Goal: Task Accomplishment & Management: Manage account settings

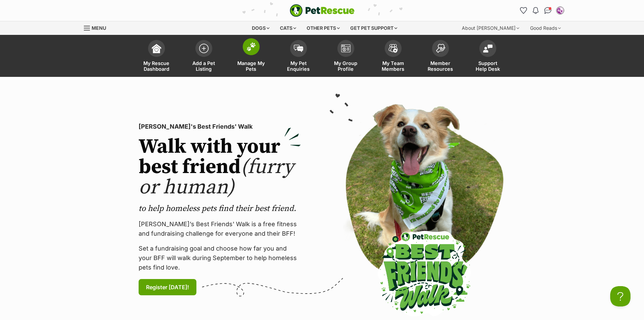
click at [246, 46] on span at bounding box center [251, 46] width 17 height 17
click at [248, 46] on img at bounding box center [251, 46] width 9 height 9
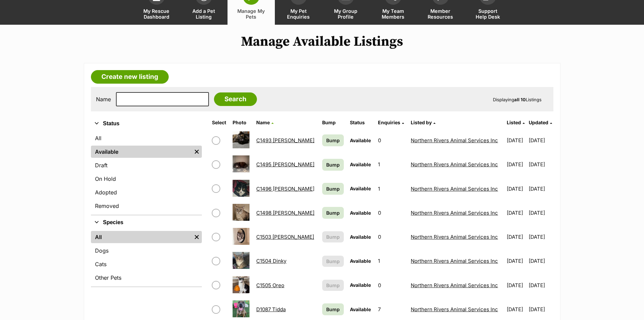
scroll to position [101, 0]
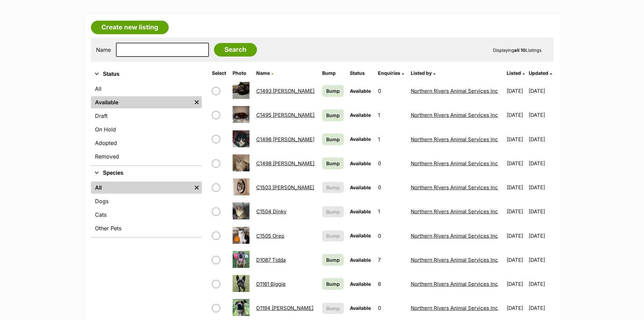
click at [277, 235] on link "C1505 Oreo" at bounding box center [270, 235] width 28 height 6
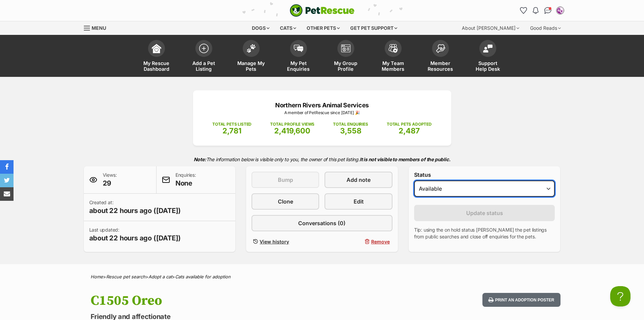
click at [548, 188] on select "Draft Available On hold Adopted" at bounding box center [484, 188] width 141 height 16
select select "on_hold"
click at [414, 180] on select "Draft Available On hold Adopted" at bounding box center [484, 188] width 141 height 16
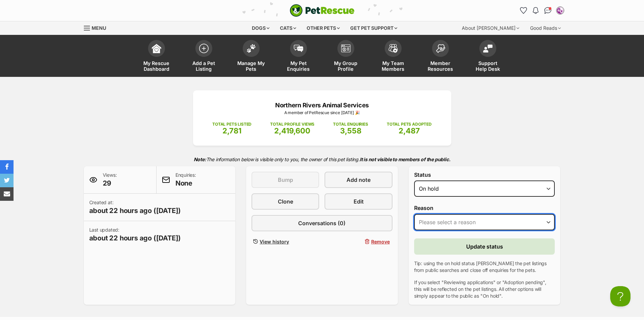
click at [547, 223] on select "Please select a reason Medical reasons Reviewing applications Adoption pending …" at bounding box center [484, 222] width 141 height 16
click at [414, 214] on select "Please select a reason Medical reasons Reviewing applications Adoption pending …" at bounding box center [484, 222] width 141 height 16
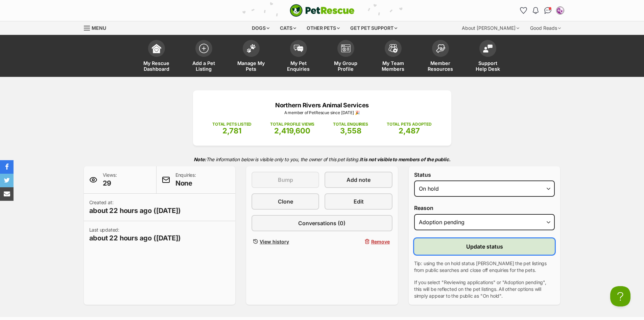
click at [481, 246] on span "Update status" at bounding box center [484, 246] width 37 height 8
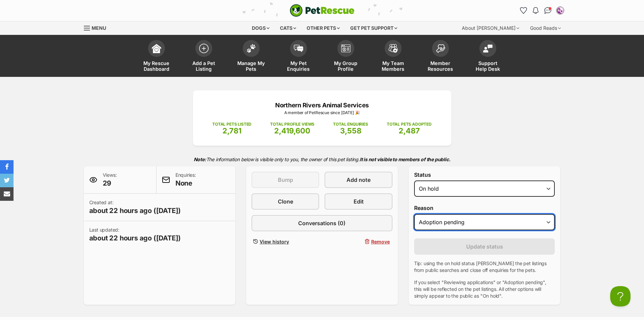
click at [548, 222] on select "Please select a reason Medical reasons Reviewing applications Adoption pending …" at bounding box center [484, 222] width 141 height 16
click at [414, 214] on select "Please select a reason Medical reasons Reviewing applications Adoption pending …" at bounding box center [484, 222] width 141 height 16
click at [547, 220] on select "Please select a reason Medical reasons Reviewing applications Adoption pending …" at bounding box center [484, 222] width 141 height 16
click at [414, 214] on select "Please select a reason Medical reasons Reviewing applications Adoption pending …" at bounding box center [484, 222] width 141 height 16
click at [549, 222] on select "Please select a reason Medical reasons Reviewing applications Adoption pending …" at bounding box center [484, 222] width 141 height 16
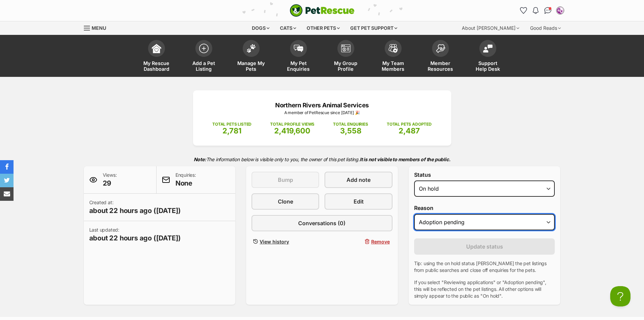
select select "reviewing_applications"
click at [414, 214] on select "Please select a reason Medical reasons Reviewing applications Adoption pending …" at bounding box center [484, 222] width 141 height 16
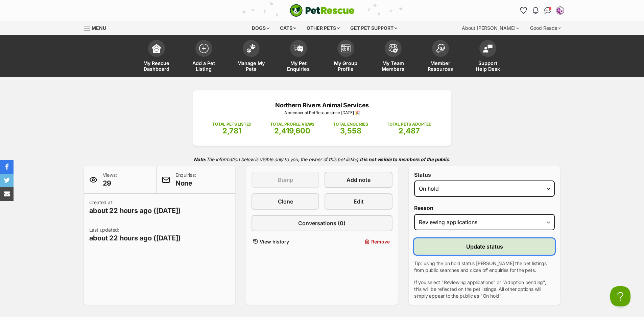
click at [494, 248] on span "Update status" at bounding box center [484, 246] width 37 height 8
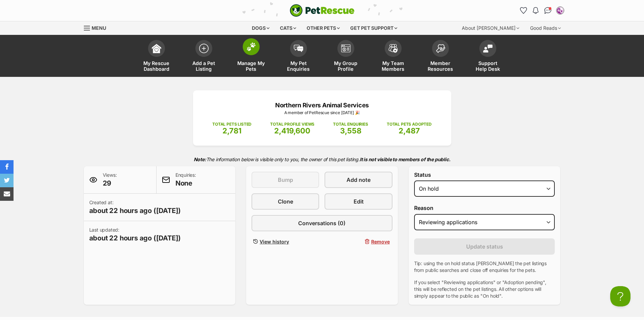
click at [250, 45] on img at bounding box center [251, 46] width 9 height 9
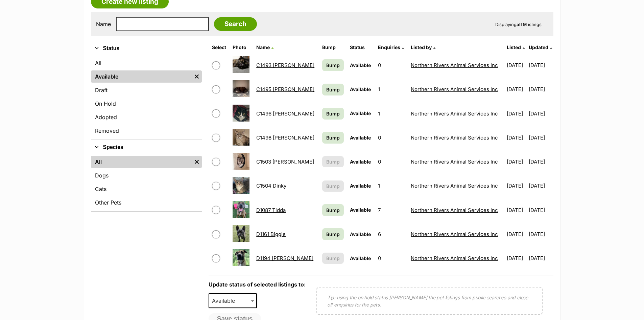
scroll to position [135, 0]
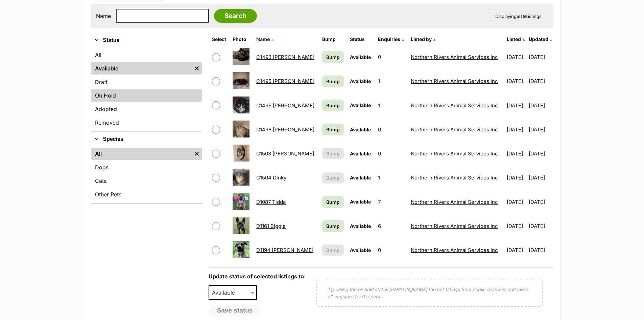
click at [113, 93] on link "On Hold" at bounding box center [146, 95] width 111 height 12
click at [113, 95] on link "On Hold" at bounding box center [146, 95] width 111 height 12
